Goal: Information Seeking & Learning: Learn about a topic

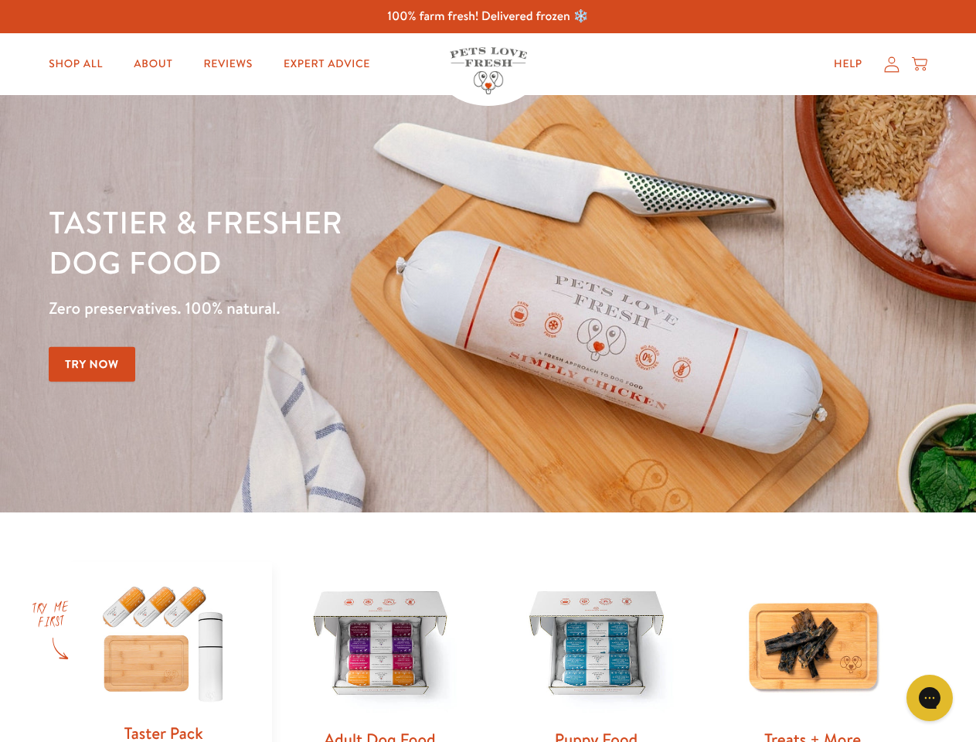
click at [487, 371] on div "Tastier & fresher dog food Zero preservatives. 100% natural. Try Now" at bounding box center [341, 304] width 585 height 204
click at [929, 697] on icon "Gorgias live chat" at bounding box center [928, 697] width 15 height 15
